Goal: Navigation & Orientation: Find specific page/section

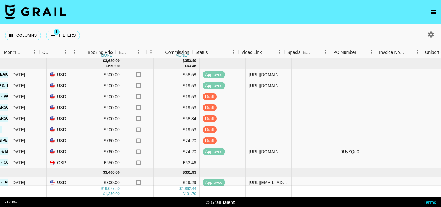
scroll to position [0, 345]
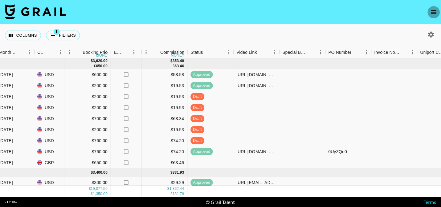
click at [436, 14] on icon "open drawer" at bounding box center [433, 12] width 7 height 7
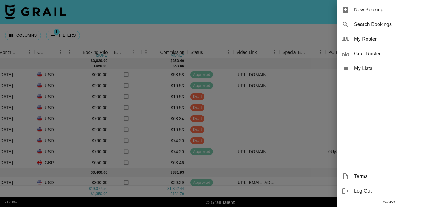
click at [372, 38] on span "My Roster" at bounding box center [395, 39] width 82 height 7
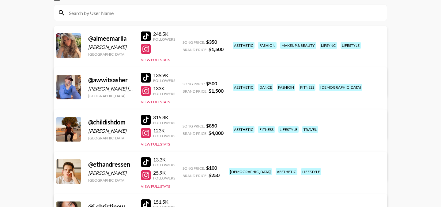
scroll to position [67, 0]
click at [144, 77] on div at bounding box center [146, 78] width 10 height 10
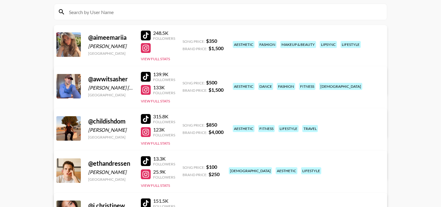
scroll to position [0, 0]
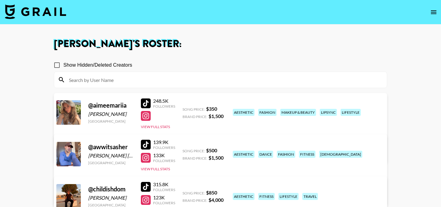
click at [43, 13] on img at bounding box center [35, 11] width 61 height 15
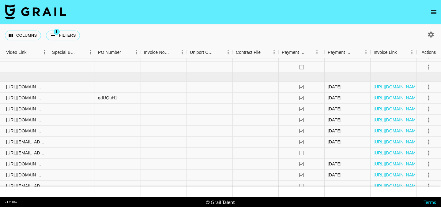
scroll to position [484, 575]
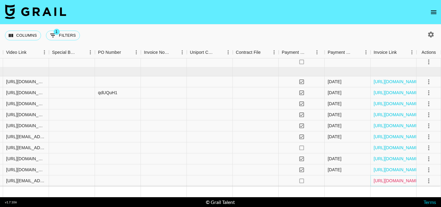
click at [381, 182] on link "[URL][DOMAIN_NAME]" at bounding box center [396, 181] width 46 height 6
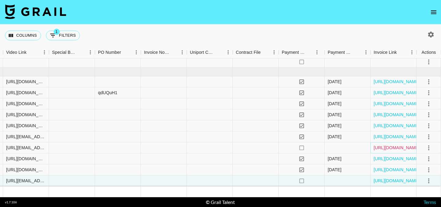
click at [383, 149] on link "[URL][DOMAIN_NAME]" at bounding box center [396, 148] width 46 height 6
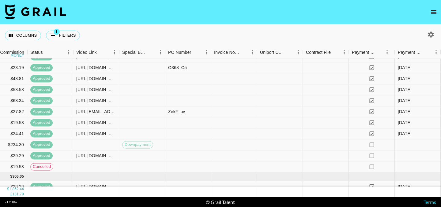
scroll to position [379, 575]
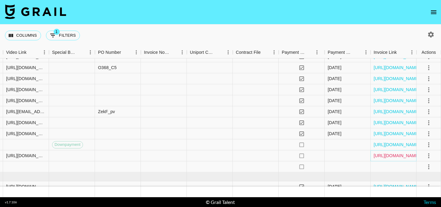
click at [382, 154] on link "[URL][DOMAIN_NAME]" at bounding box center [396, 156] width 46 height 6
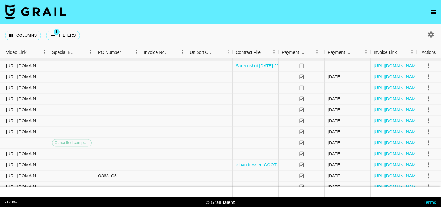
scroll to position [286, 575]
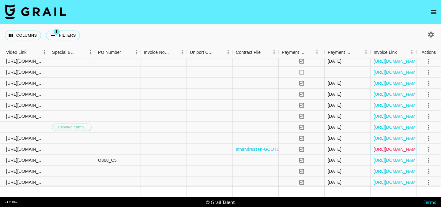
click at [391, 148] on link "[URL][DOMAIN_NAME]" at bounding box center [396, 149] width 46 height 6
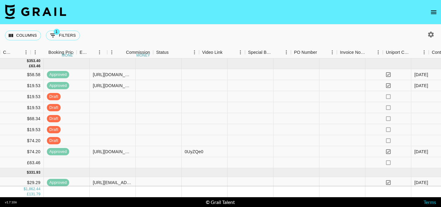
scroll to position [0, 575]
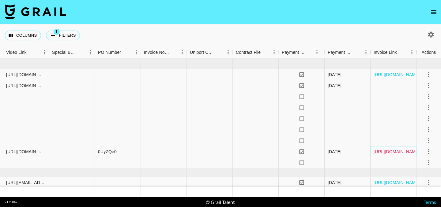
click at [395, 151] on link "[URL][DOMAIN_NAME]" at bounding box center [396, 152] width 46 height 6
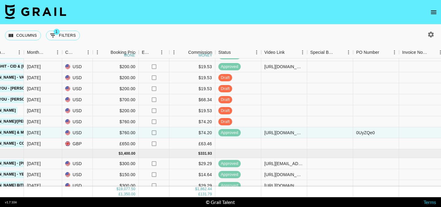
scroll to position [0, 317]
